Goal: Task Accomplishment & Management: Complete application form

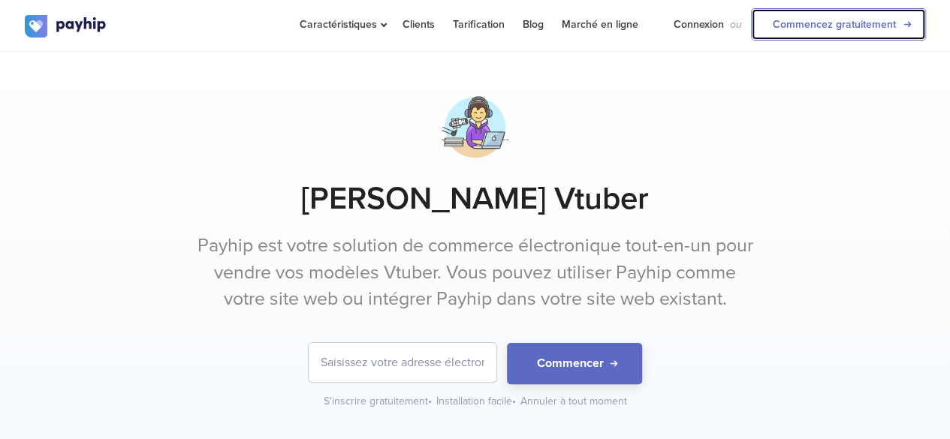
click at [816, 35] on link "Commencez gratuitement" at bounding box center [838, 24] width 175 height 32
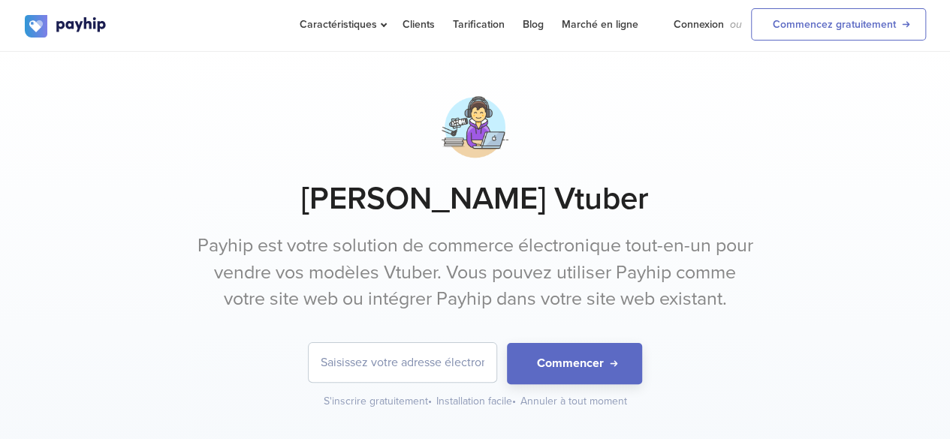
scroll to position [150, 0]
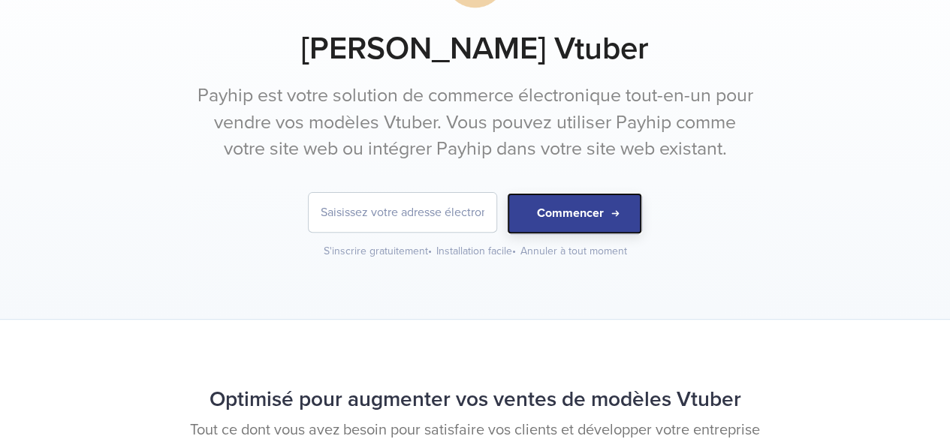
click at [581, 219] on button "Commencer" at bounding box center [574, 213] width 135 height 41
